Goal: Use online tool/utility: Utilize a website feature to perform a specific function

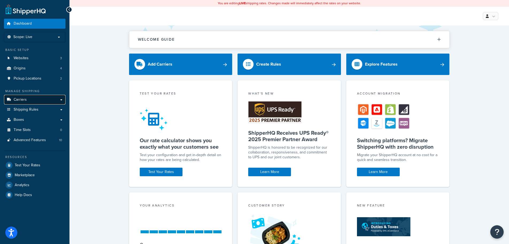
click at [40, 101] on link "Carriers" at bounding box center [34, 100] width 61 height 10
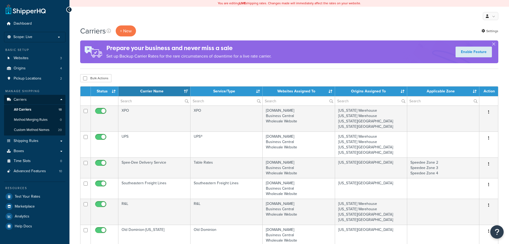
select select "15"
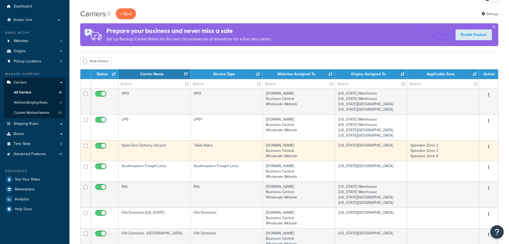
scroll to position [27, 0]
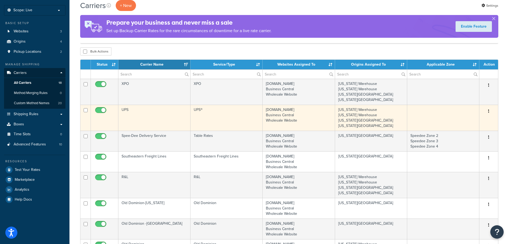
click at [144, 117] on td "UPS" at bounding box center [154, 118] width 72 height 26
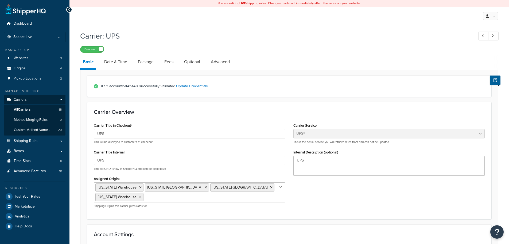
select select "ups"
click at [115, 63] on link "Date & Time" at bounding box center [116, 61] width 28 height 13
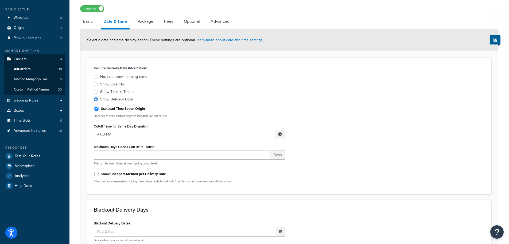
scroll to position [24, 0]
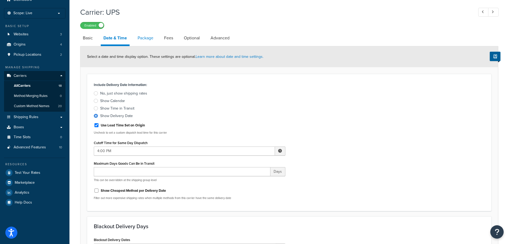
click at [146, 34] on link "Package" at bounding box center [145, 38] width 21 height 13
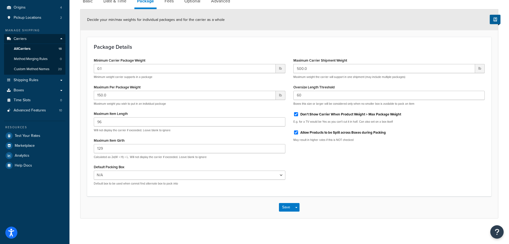
scroll to position [62, 0]
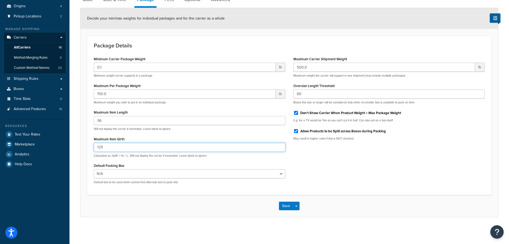
drag, startPoint x: 101, startPoint y: 147, endPoint x: 78, endPoint y: 149, distance: 23.6
click at [78, 149] on div "Carrier: UPS Enabled Basic Date & Time Package Fees Optional Advanced Decide yo…" at bounding box center [289, 98] width 440 height 264
click at [333, 170] on div "Minimum Carrier Package Weight 0.1 lb Minimum weight carrier supports in a pack…" at bounding box center [289, 121] width 399 height 133
click at [27, 50] on link "All Carriers 18" at bounding box center [34, 48] width 61 height 10
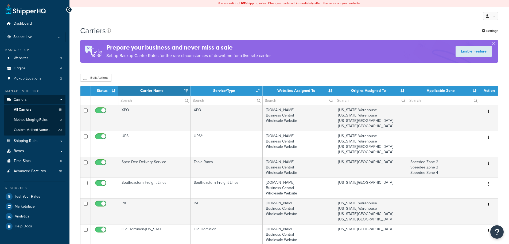
select select "15"
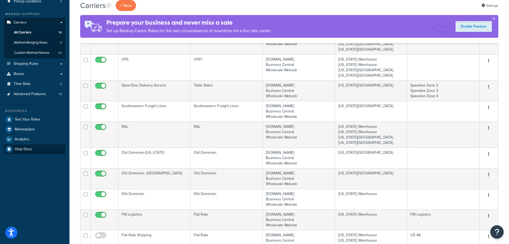
scroll to position [80, 0]
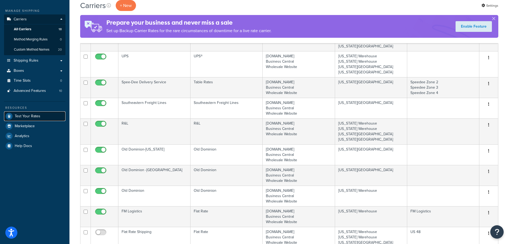
click at [32, 115] on span "Test Your Rates" at bounding box center [28, 116] width 26 height 5
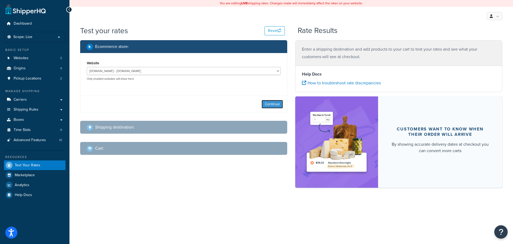
click at [265, 102] on button "Continue" at bounding box center [272, 104] width 21 height 9
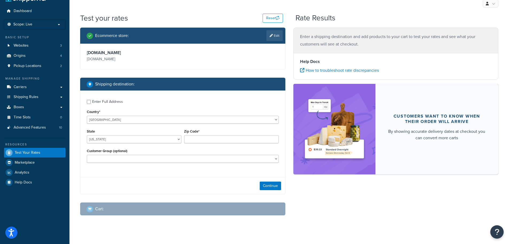
scroll to position [19, 0]
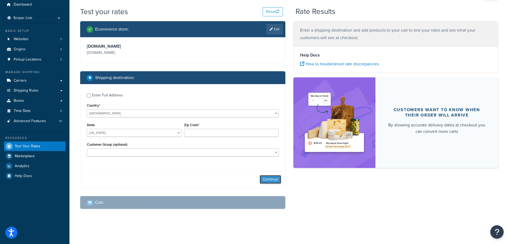
click at [270, 177] on button "Continue" at bounding box center [270, 179] width 21 height 9
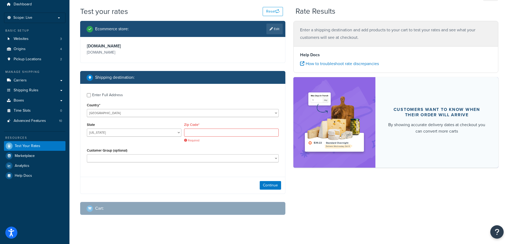
click at [104, 97] on div "Enter Full Address" at bounding box center [107, 94] width 31 height 7
click at [91, 97] on input "Enter Full Address" at bounding box center [89, 95] width 4 height 4
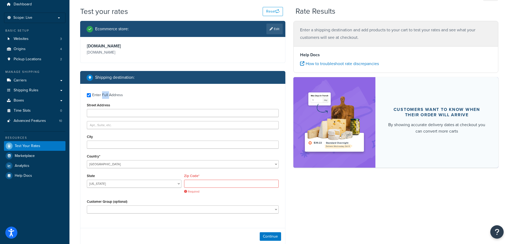
click at [104, 97] on div "Enter Full Address" at bounding box center [107, 94] width 31 height 7
click at [91, 97] on input "Enter Full Address" at bounding box center [89, 95] width 4 height 4
checkbox input "false"
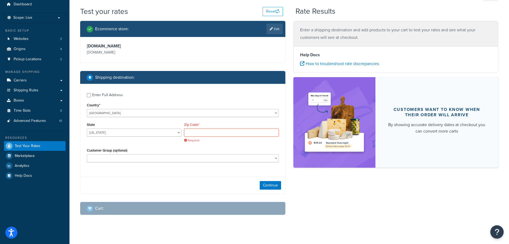
click at [209, 133] on input "Zip Code*" at bounding box center [231, 132] width 95 height 8
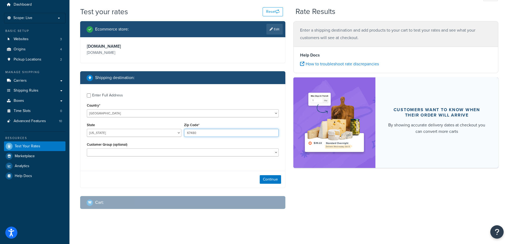
type input "67480"
click at [188, 179] on div "Continue" at bounding box center [182, 179] width 205 height 17
click at [271, 181] on button "Continue" at bounding box center [270, 179] width 21 height 9
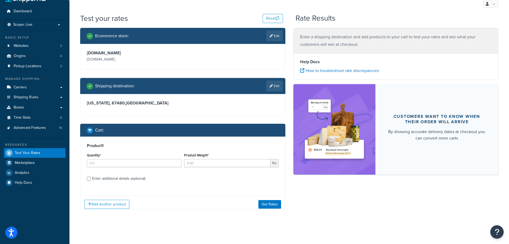
scroll to position [17, 0]
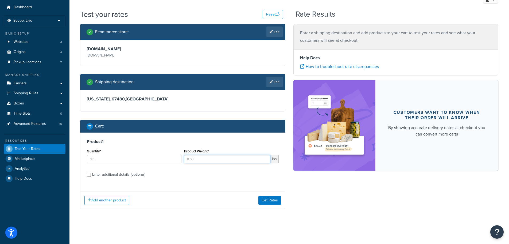
click at [191, 159] on input "Product Weight*" at bounding box center [227, 159] width 86 height 8
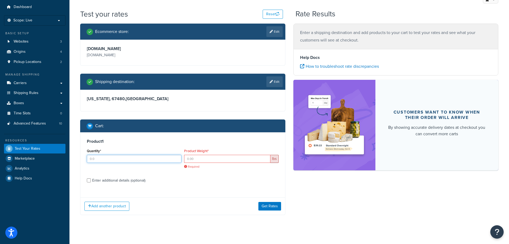
click at [134, 160] on input "Quantity*" at bounding box center [134, 159] width 95 height 8
